Goal: Navigation & Orientation: Understand site structure

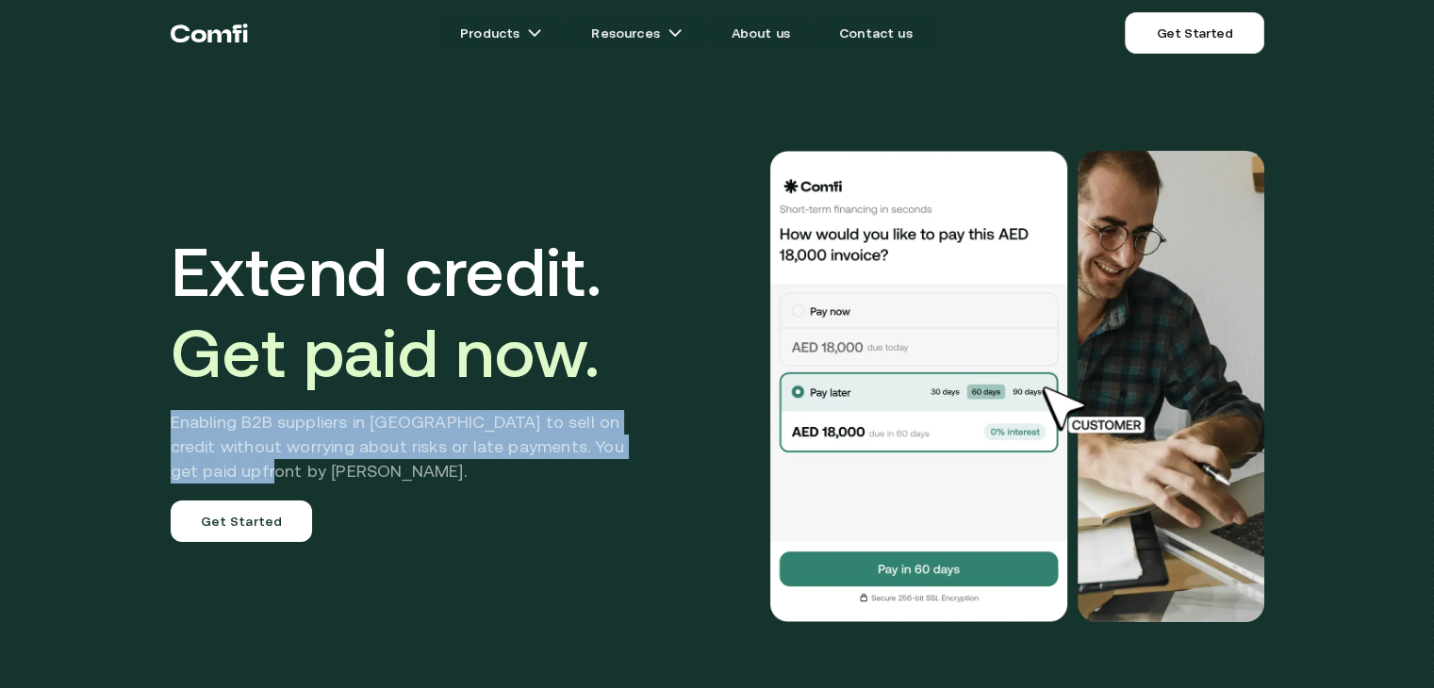
drag, startPoint x: 177, startPoint y: 423, endPoint x: 231, endPoint y: 472, distance: 72.7
click at [231, 472] on h2 "Enabling B2B suppliers in [GEOGRAPHIC_DATA] to sell on credit without worrying …" at bounding box center [412, 447] width 482 height 74
copy h2 "Enabling B2B suppliers in [GEOGRAPHIC_DATA] to sell on credit without worrying …"
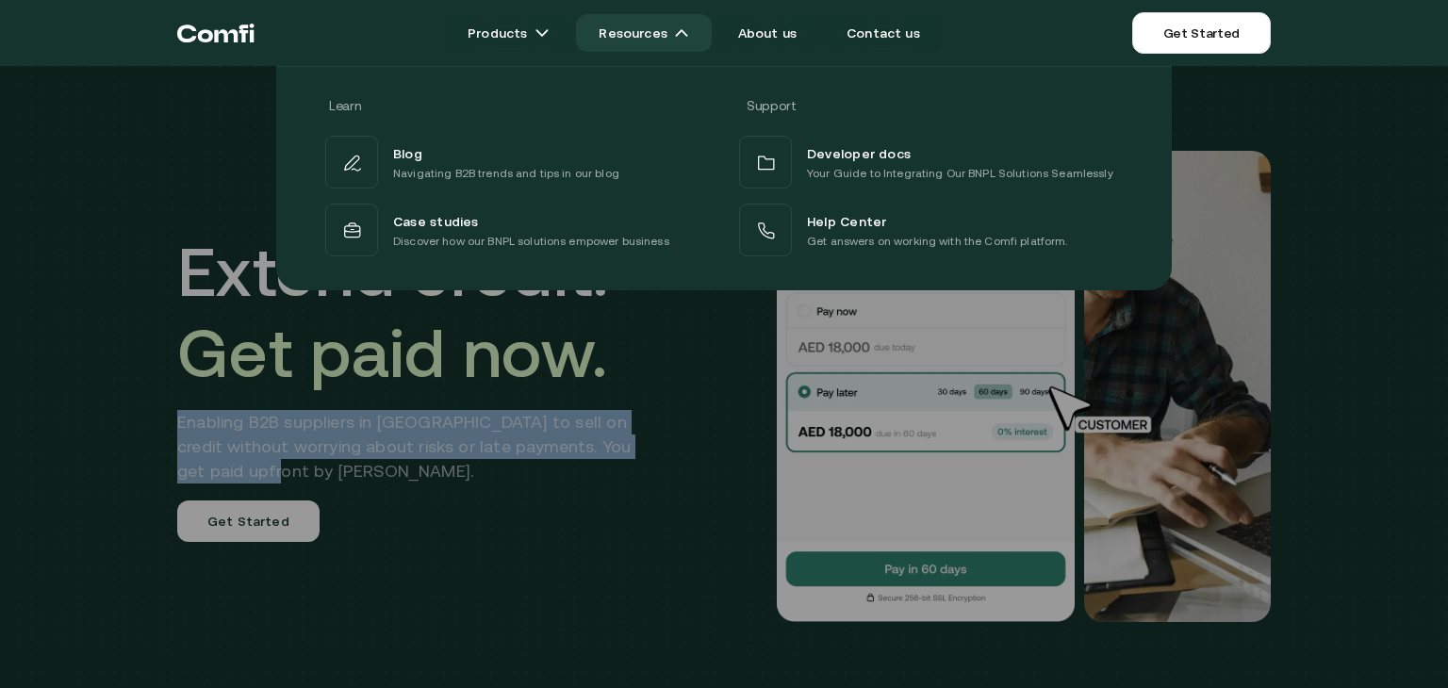
click at [676, 34] on link "Resources" at bounding box center [644, 33] width 136 height 38
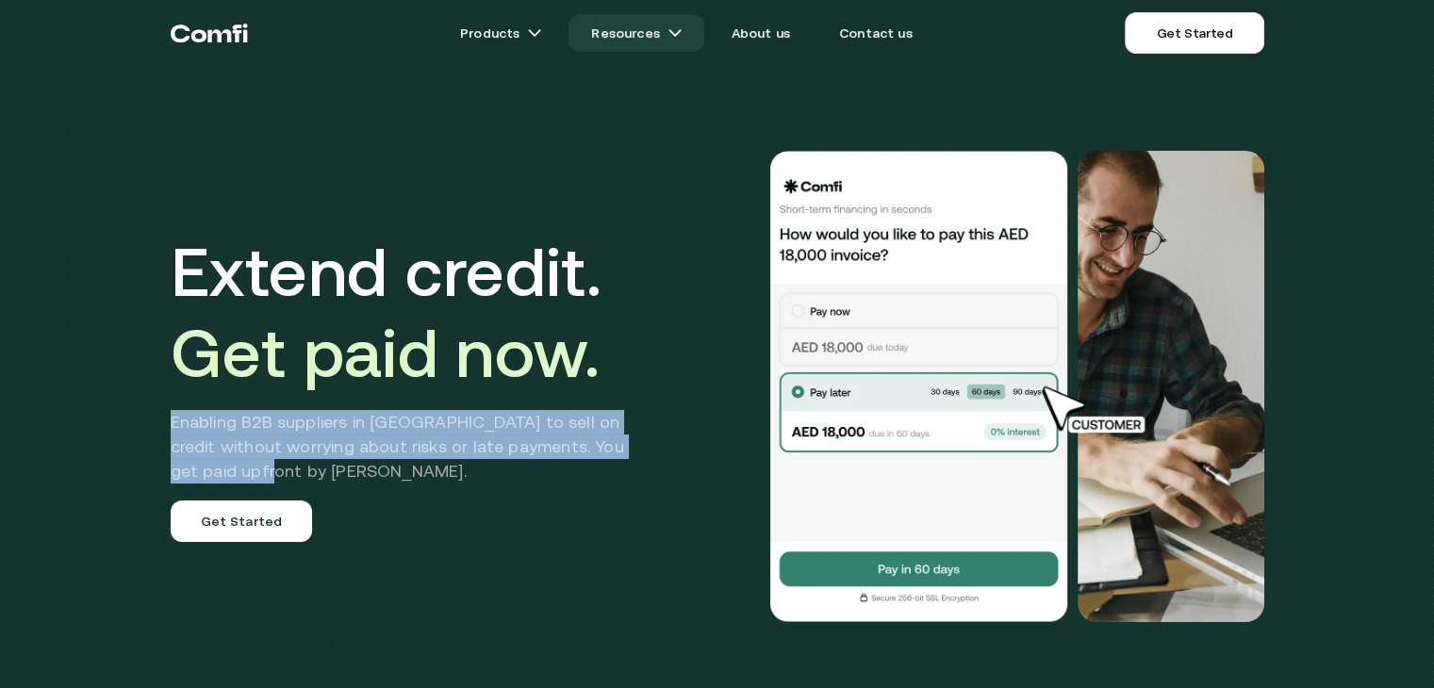
click at [676, 34] on img at bounding box center [674, 32] width 15 height 15
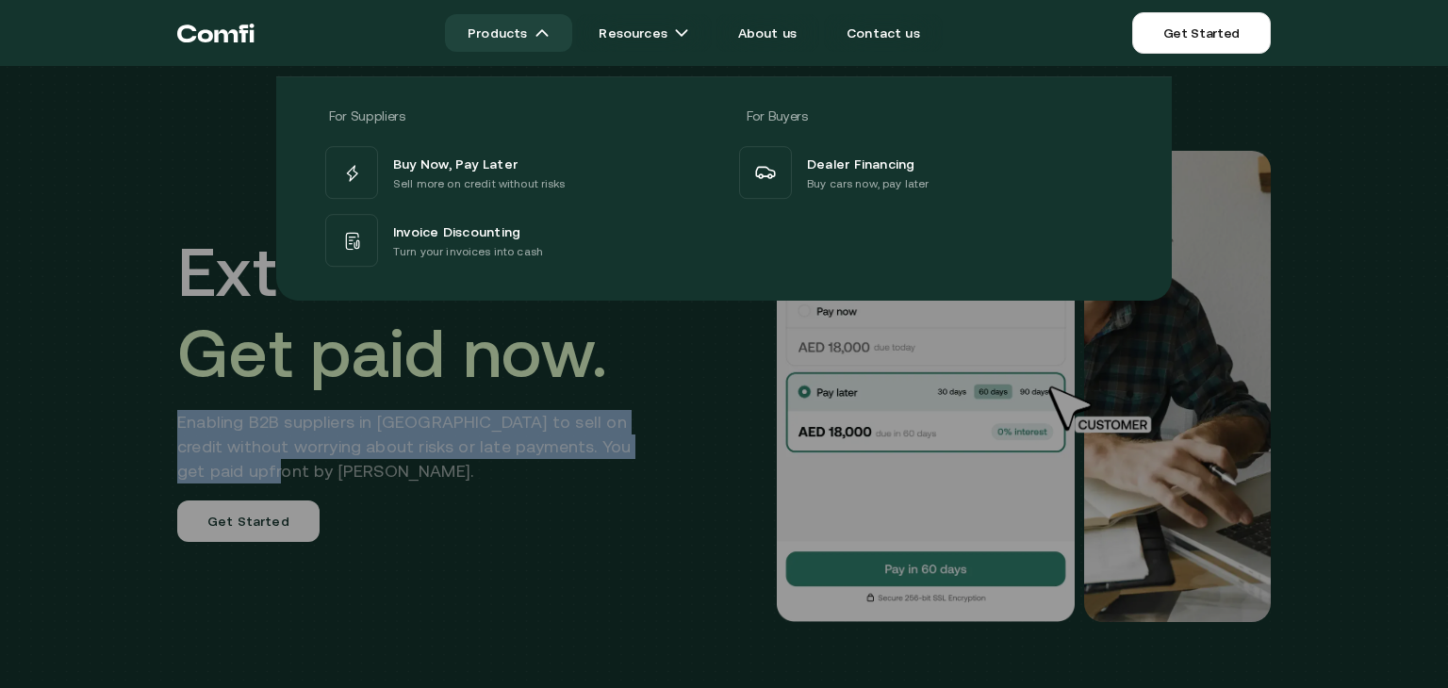
click at [537, 25] on link "Products" at bounding box center [508, 33] width 127 height 38
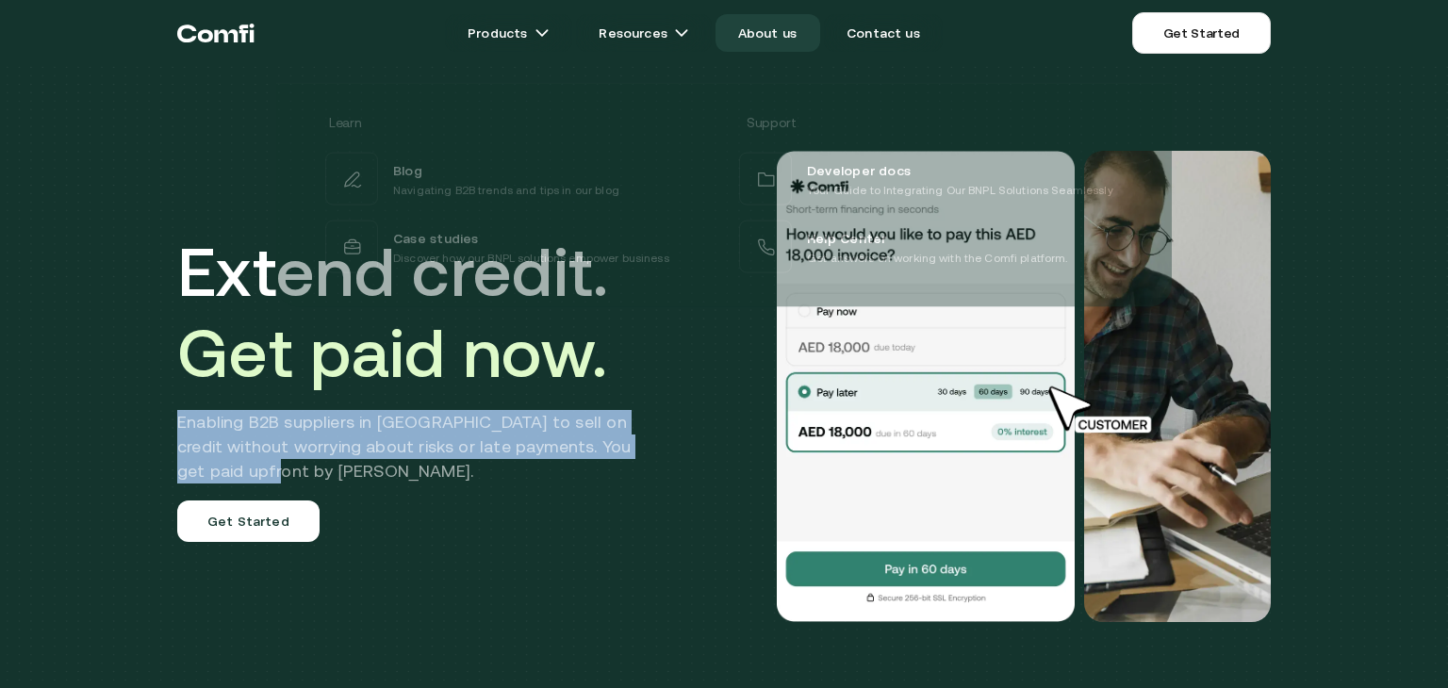
click at [768, 36] on link "About us" at bounding box center [767, 33] width 104 height 38
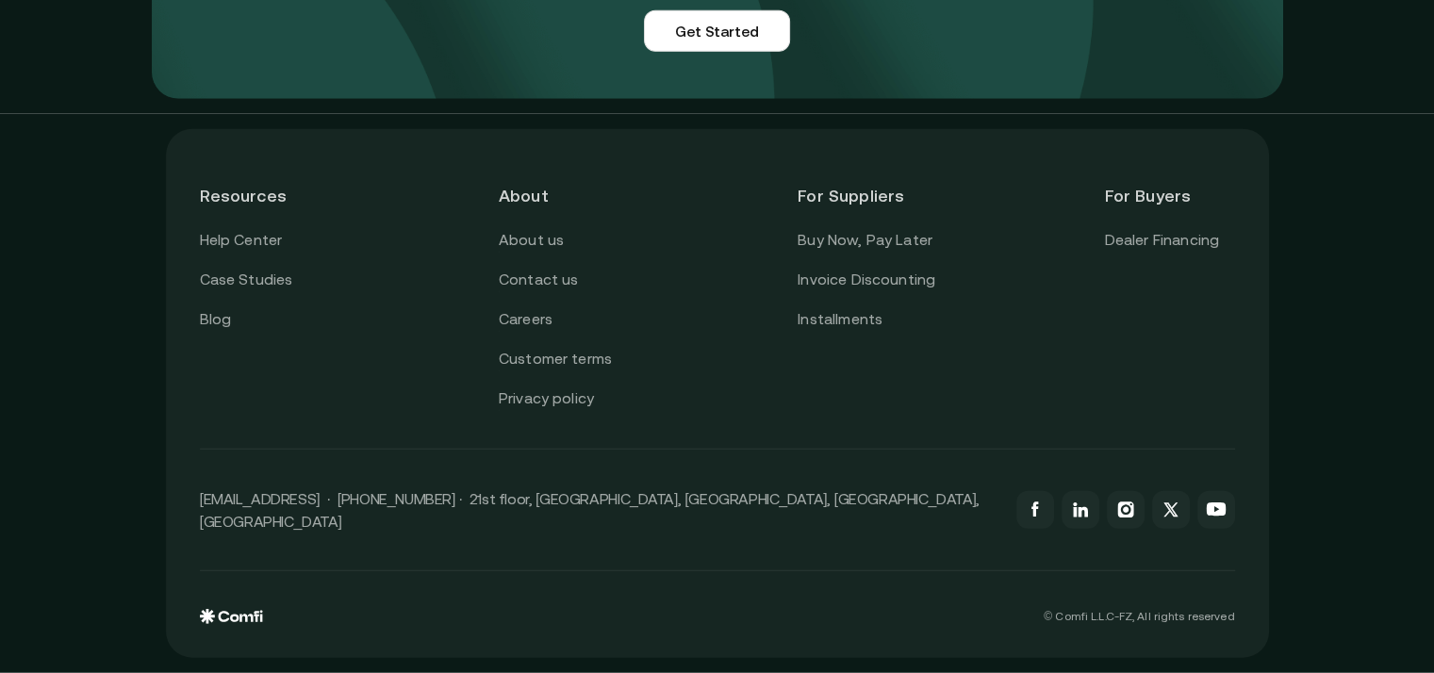
scroll to position [4769, 0]
